Goal: Complete application form

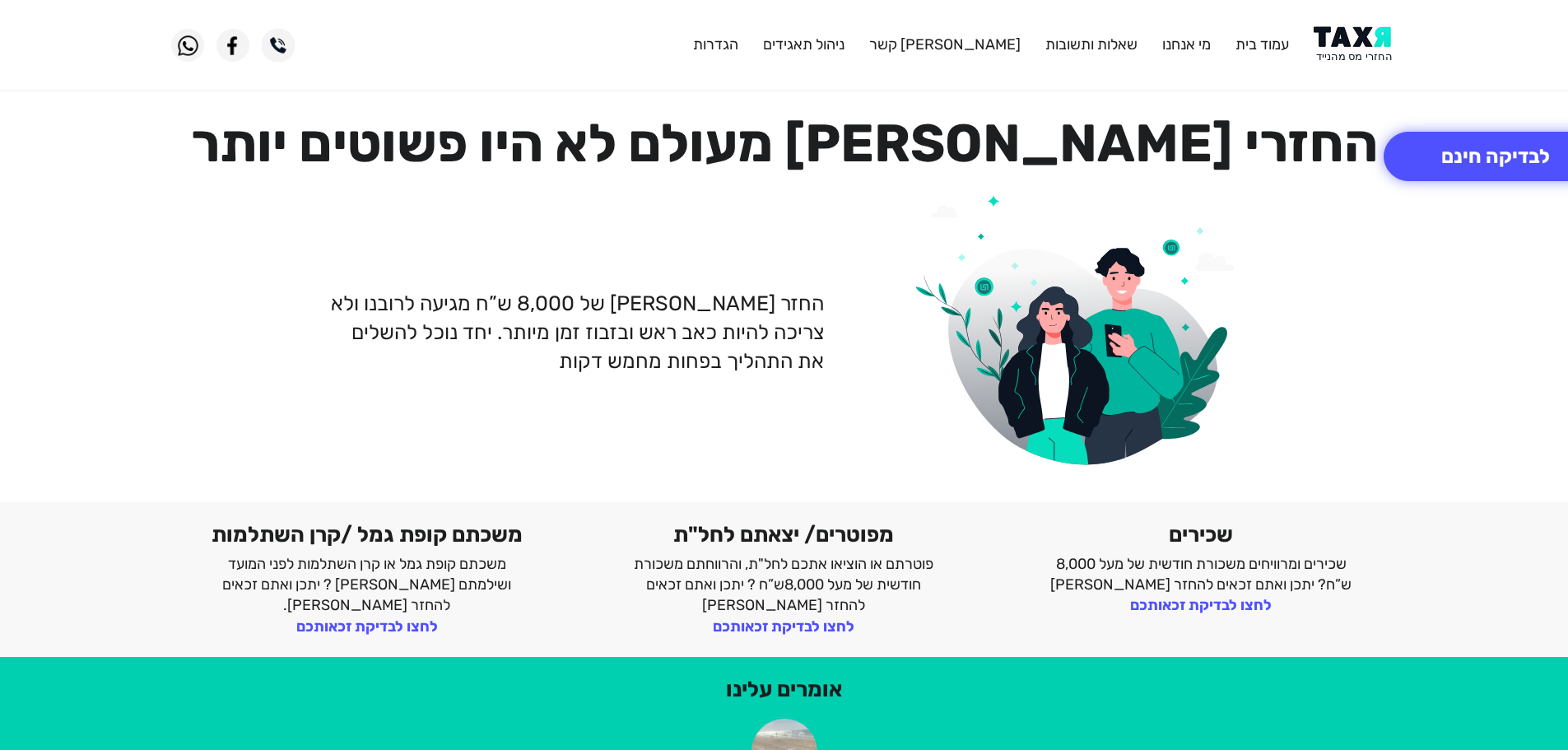
click at [1345, 35] on img at bounding box center [1355, 45] width 83 height 37
click at [1357, 50] on img at bounding box center [1355, 45] width 83 height 37
click at [1422, 159] on button "לבדיקה חינם" at bounding box center [1496, 157] width 224 height 49
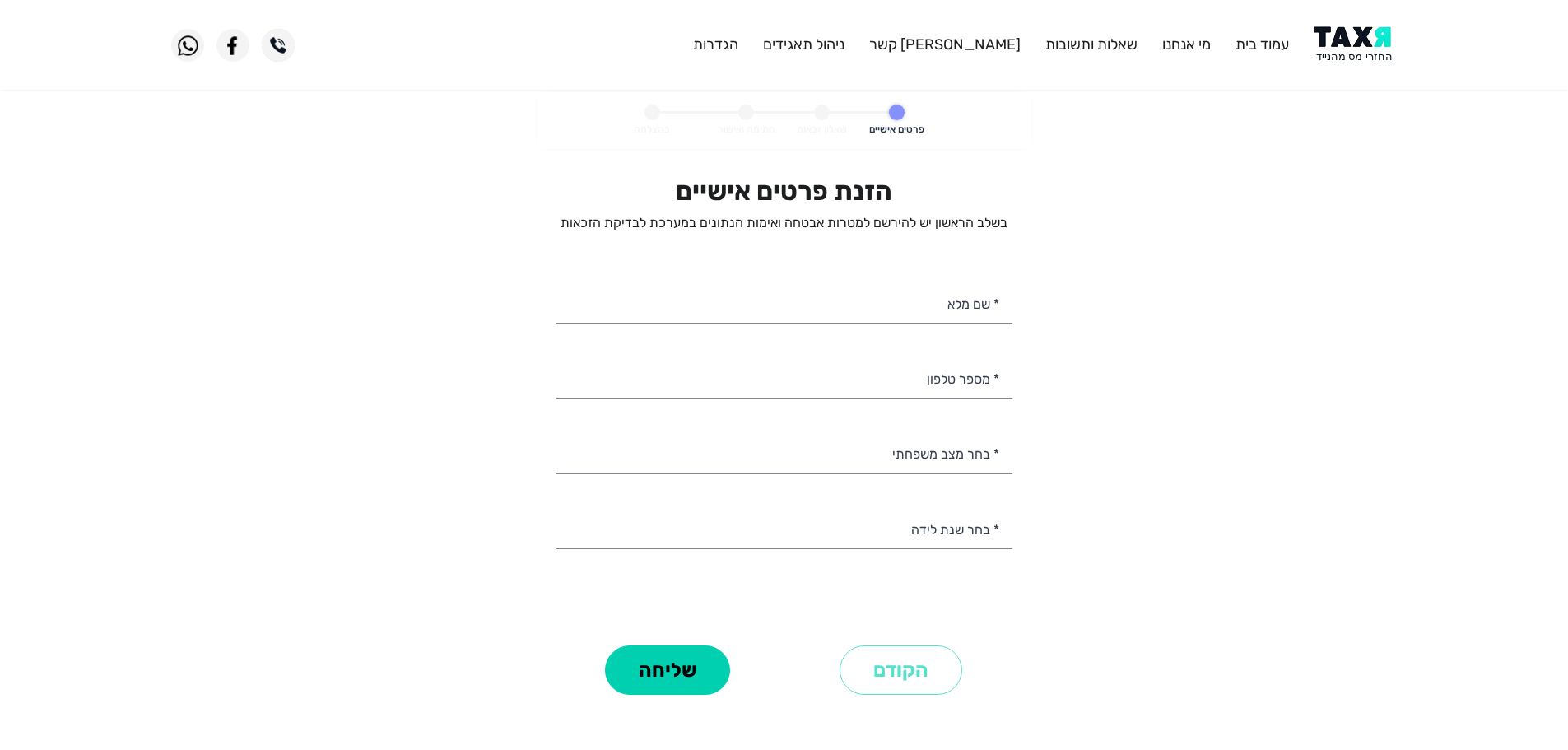
select select
click at [962, 386] on input "* מספר טלפון" at bounding box center [785, 377] width 456 height 42
type input "0"
